Goal: Information Seeking & Learning: Learn about a topic

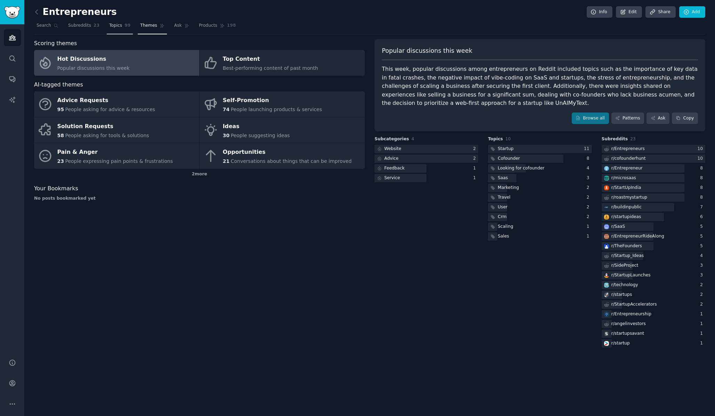
click at [120, 25] on span "Topics" at bounding box center [115, 26] width 13 height 6
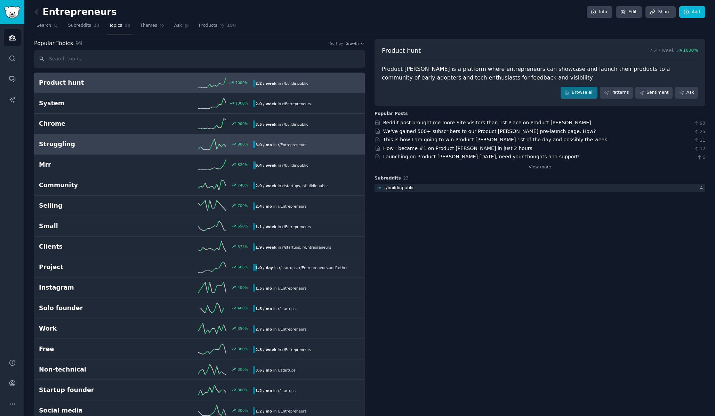
click at [130, 144] on h2 "Struggling" at bounding box center [92, 144] width 107 height 9
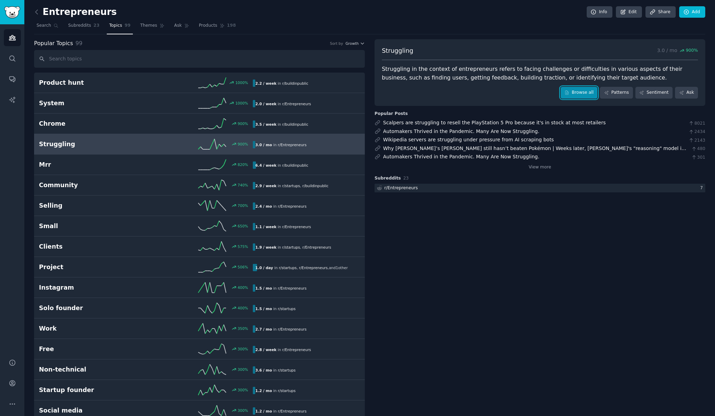
click at [568, 94] on icon at bounding box center [566, 93] width 3 height 4
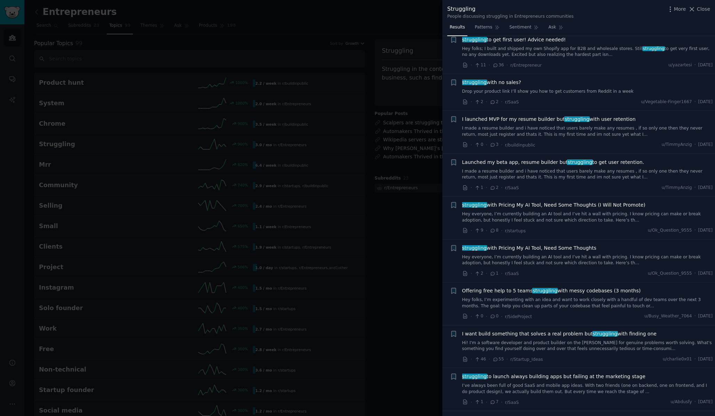
scroll to position [233, 0]
